Goal: Task Accomplishment & Management: Manage account settings

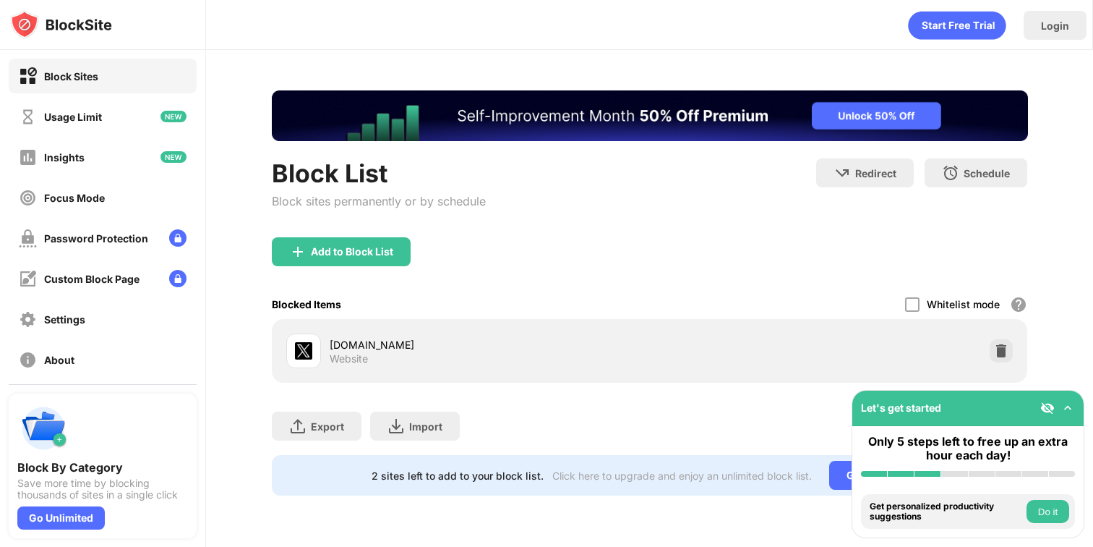
click at [1000, 335] on div "[DOMAIN_NAME] Website" at bounding box center [650, 351] width 739 height 46
click at [1000, 348] on img at bounding box center [1001, 350] width 14 height 14
